Goal: Transaction & Acquisition: Purchase product/service

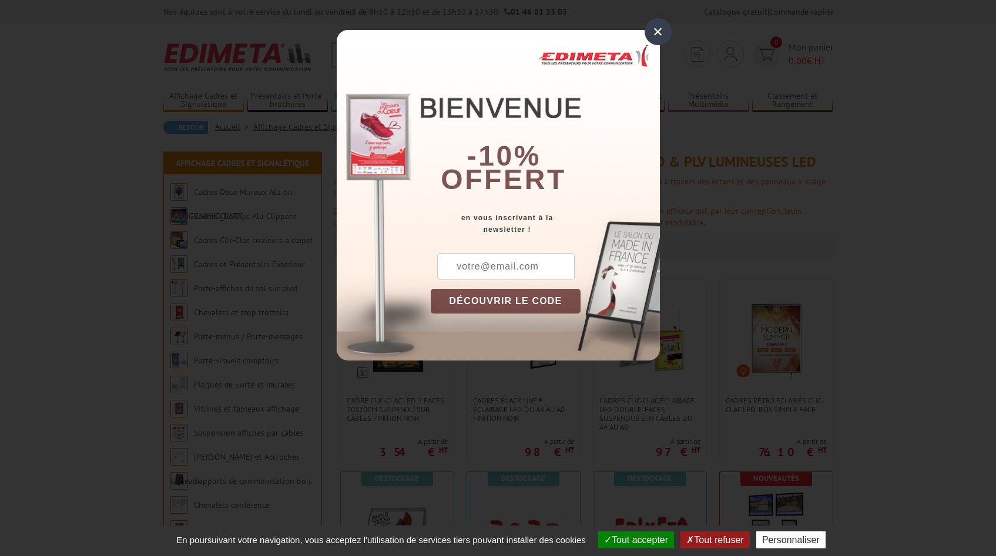
click at [652, 36] on div "×" at bounding box center [658, 31] width 27 height 27
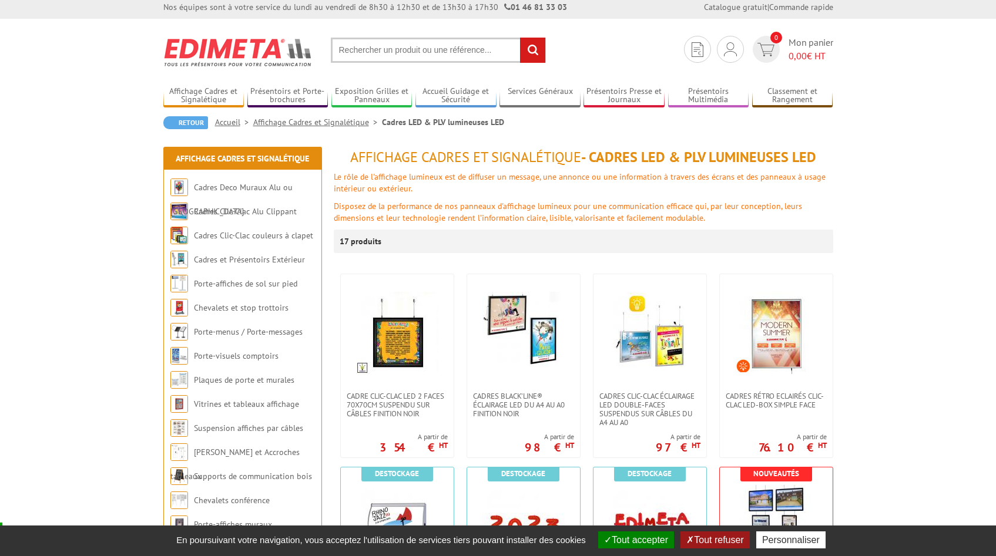
scroll to position [6, 0]
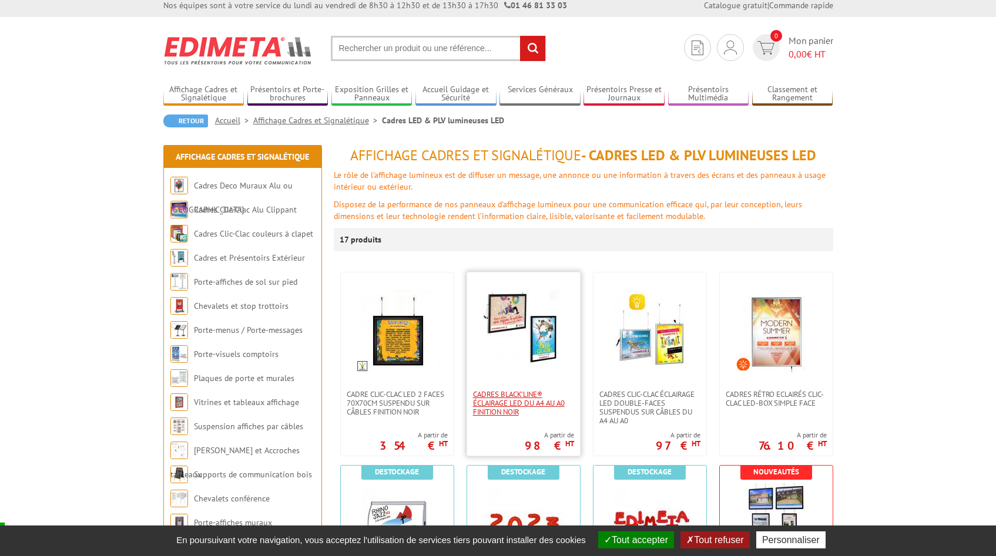
click at [507, 394] on span "Cadres Black’Line® éclairage LED du A4 au A0 finition noir" at bounding box center [523, 403] width 101 height 26
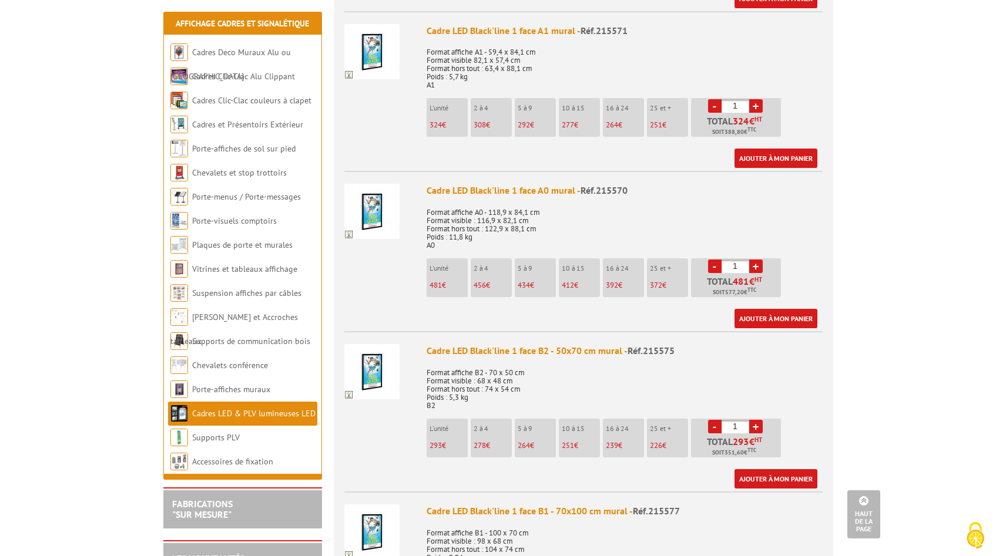
scroll to position [950, 0]
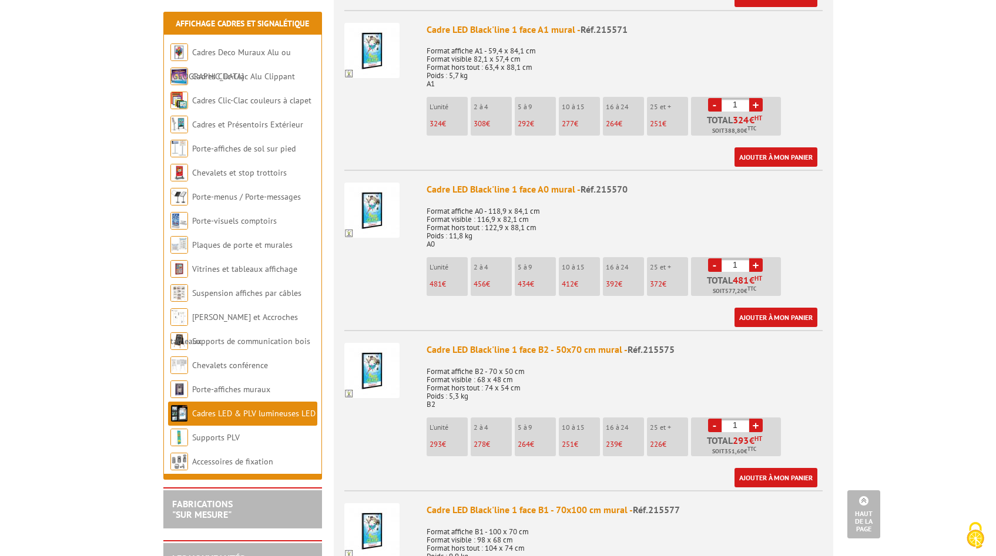
click at [452, 276] on li "L'unité 481 €" at bounding box center [447, 276] width 41 height 39
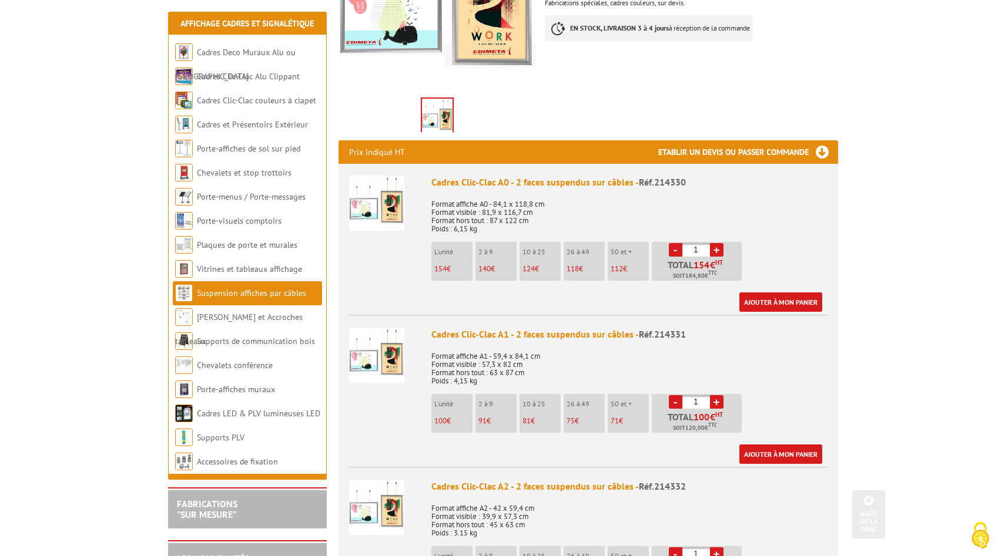
scroll to position [320, 0]
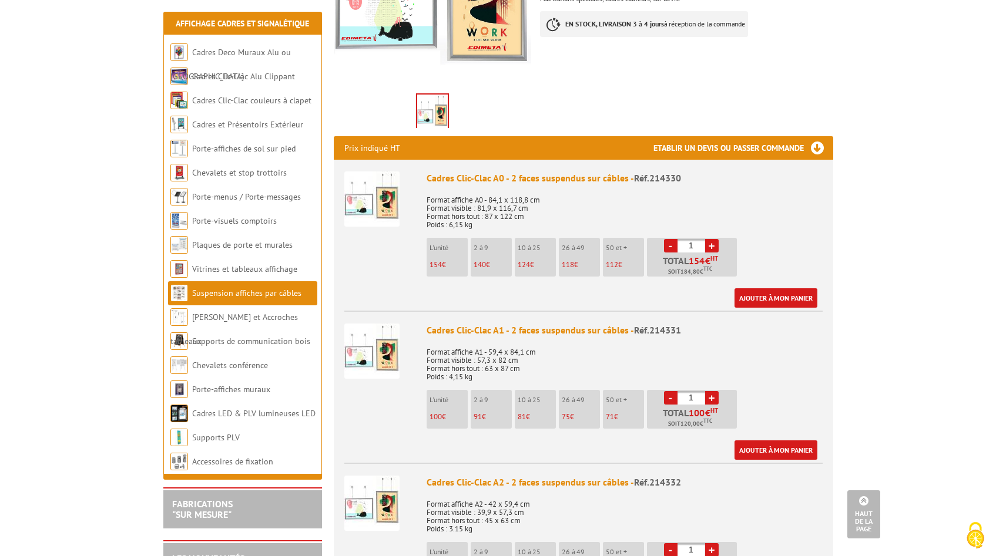
click at [457, 261] on p "154 €" at bounding box center [449, 265] width 38 height 8
click at [764, 291] on link "Ajouter à mon panier" at bounding box center [776, 298] width 83 height 19
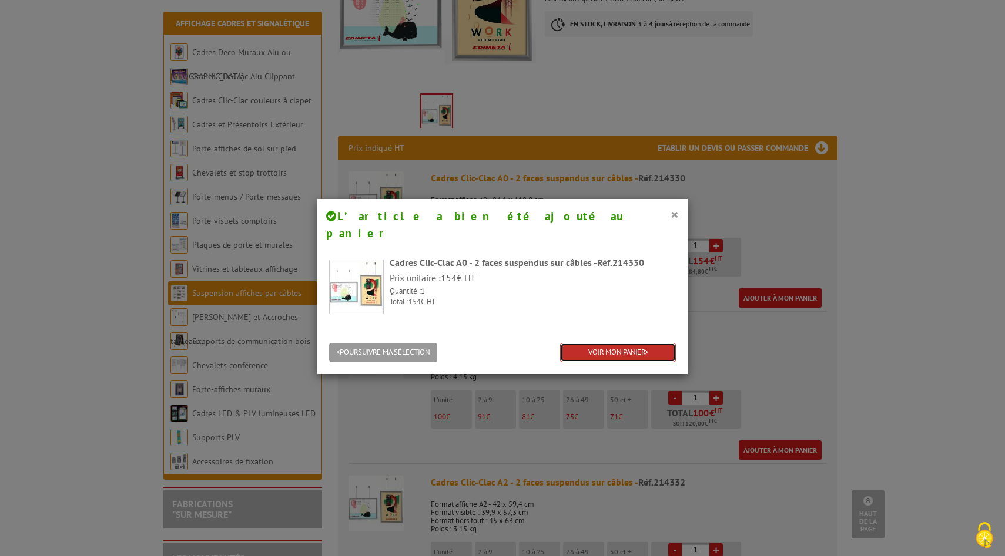
click at [611, 343] on link "VOIR MON PANIER" at bounding box center [618, 352] width 116 height 19
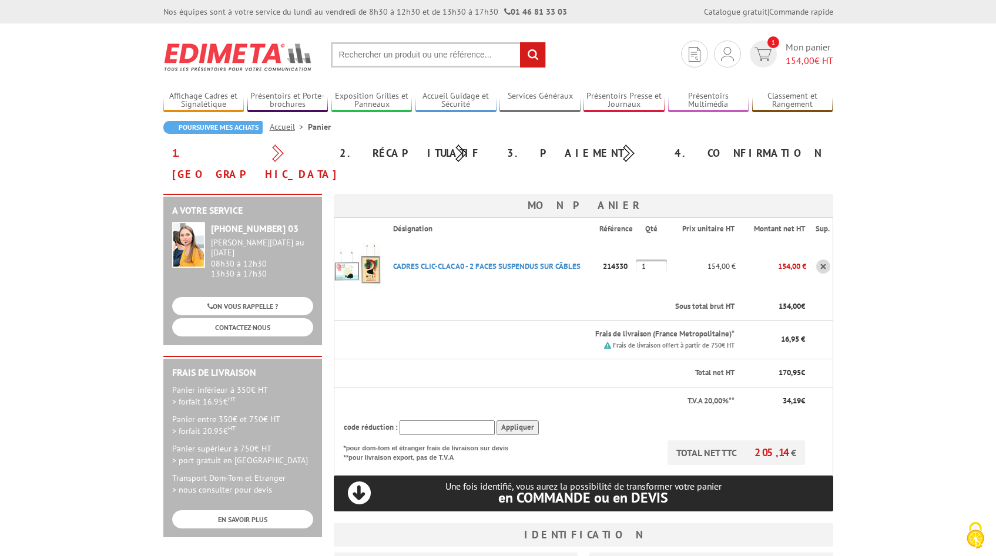
click at [579, 267] on td "CADRES CLIC-CLAC A0 - 2 FACES SUSPENDUS SUR CâBLES Code promo non activable pou…" at bounding box center [491, 266] width 215 height 53
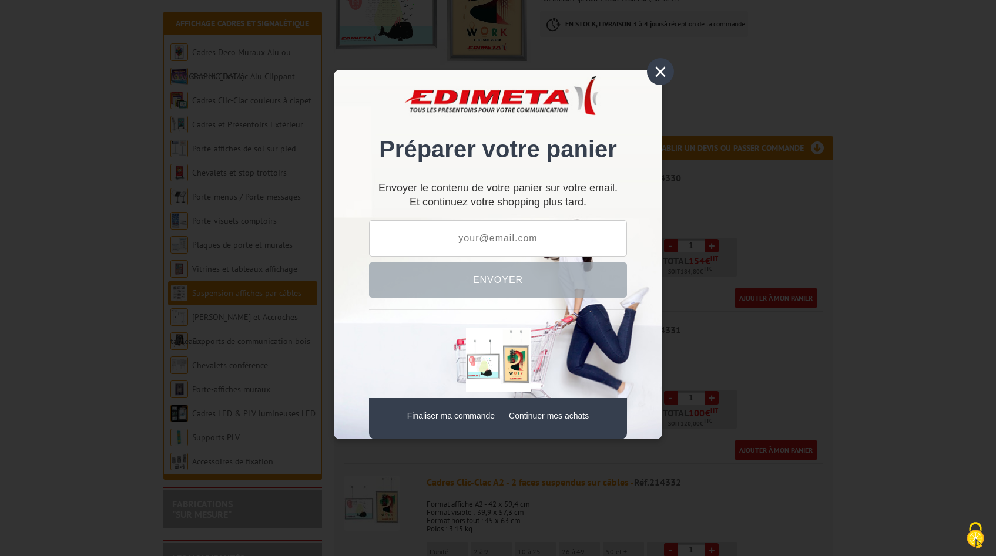
click at [648, 75] on div "×" at bounding box center [660, 71] width 27 height 27
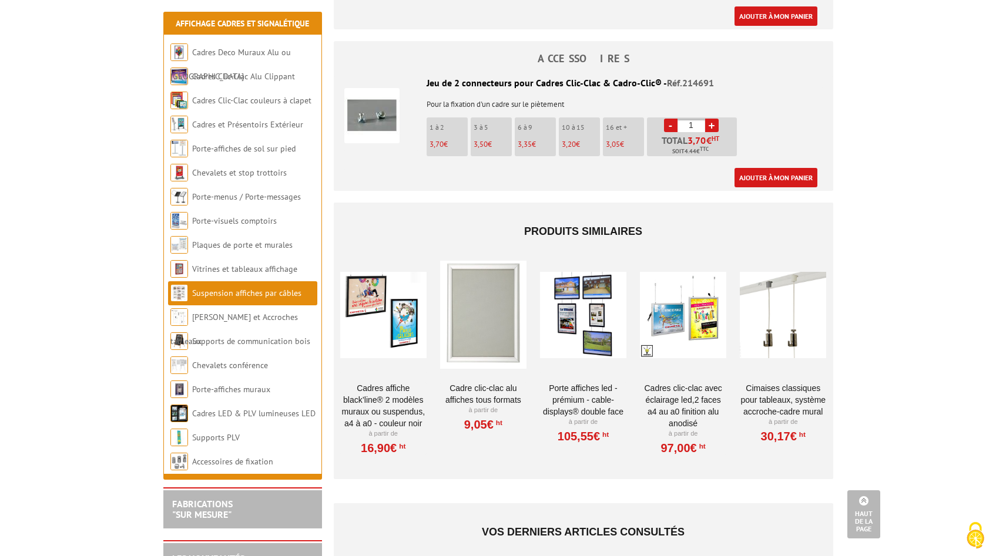
scroll to position [1673, 0]
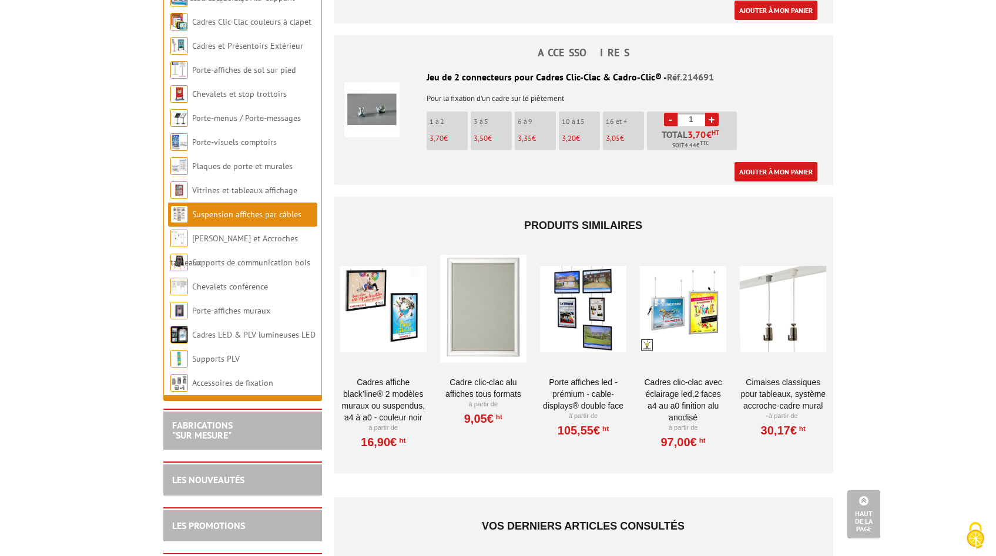
click at [596, 292] on div at bounding box center [583, 309] width 86 height 118
click at [699, 338] on div at bounding box center [683, 309] width 86 height 118
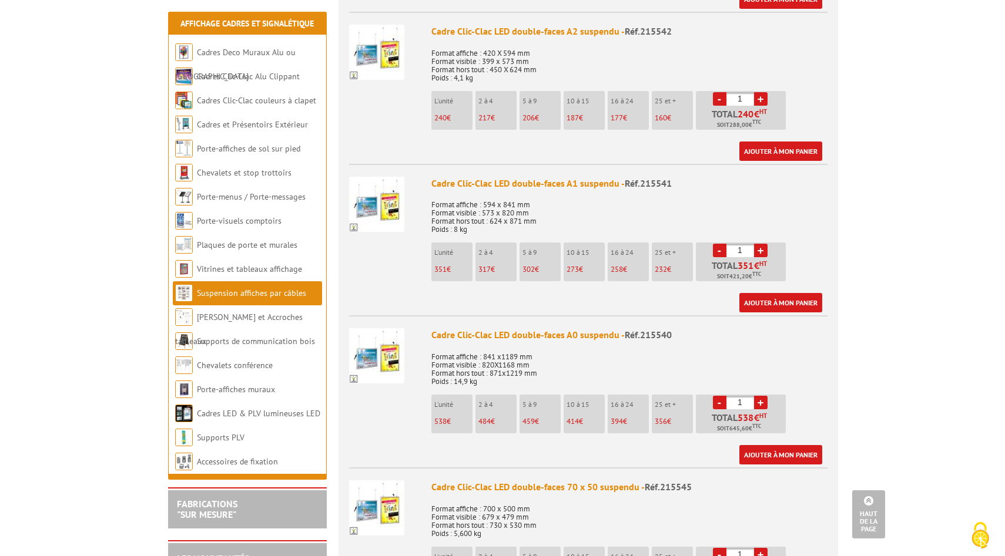
scroll to position [772, 0]
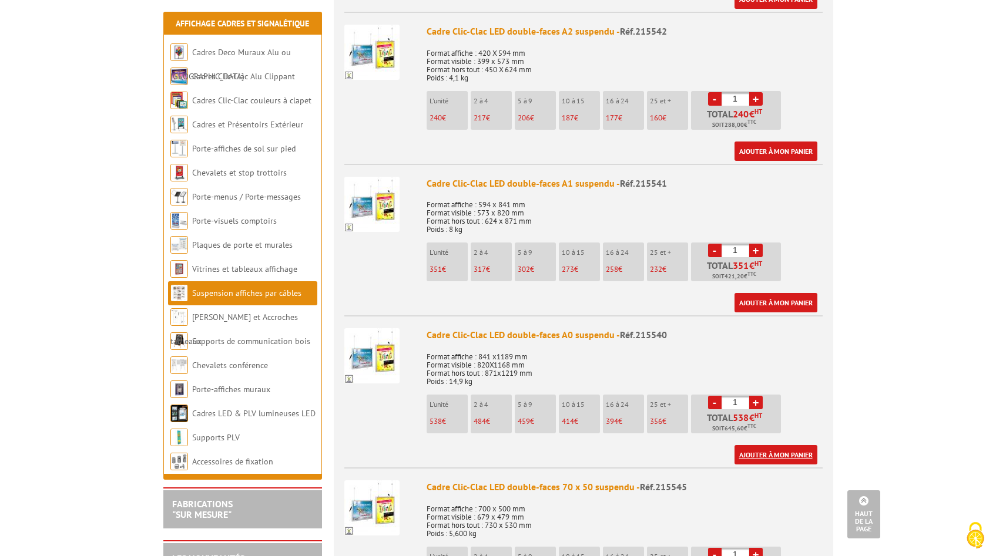
click at [805, 447] on link "Ajouter à mon panier" at bounding box center [776, 454] width 83 height 19
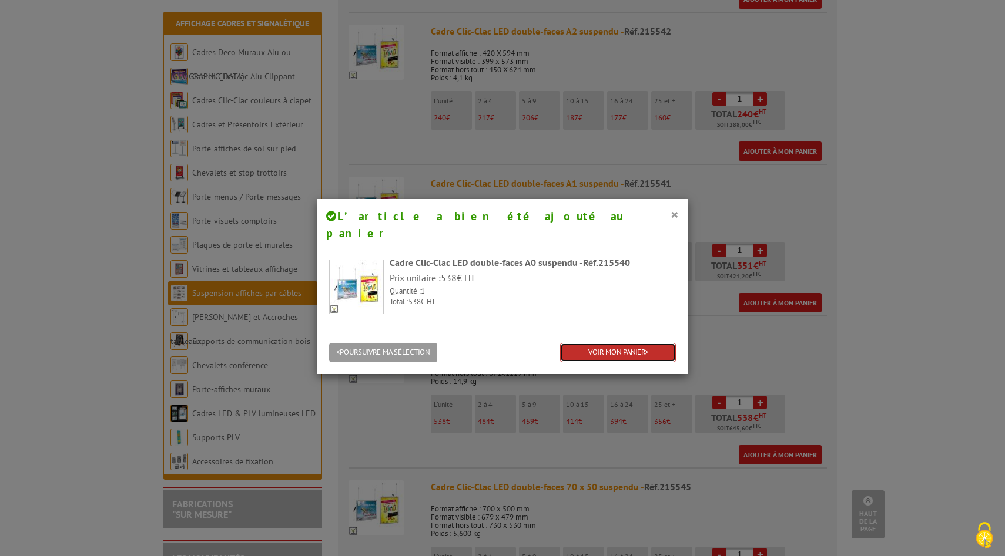
click at [655, 343] on link "VOIR MON PANIER" at bounding box center [618, 352] width 116 height 19
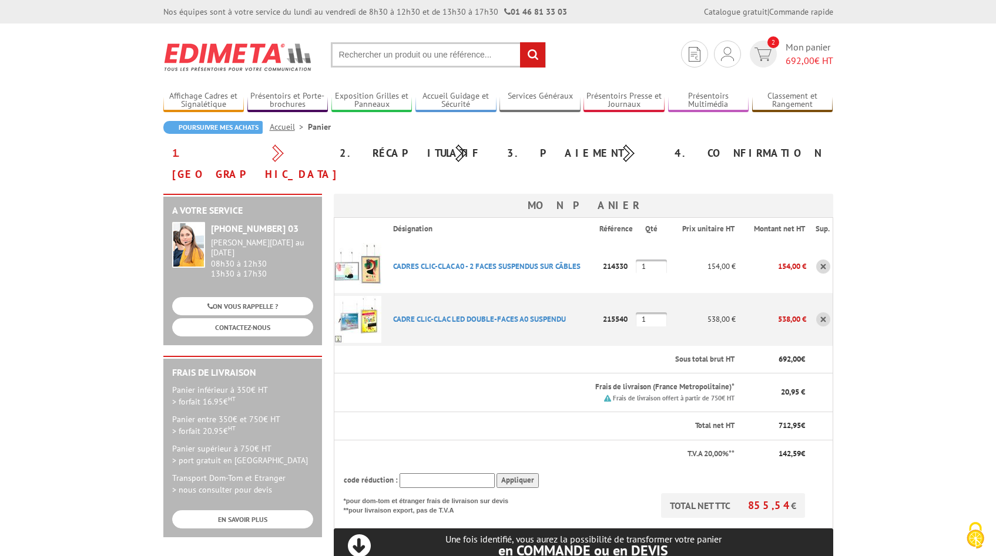
click at [818, 260] on link at bounding box center [823, 267] width 14 height 14
